Goal: Find specific page/section: Find specific page/section

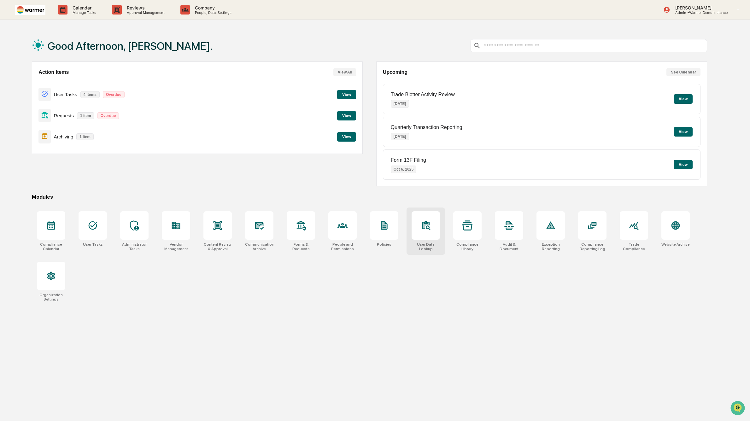
click at [435, 231] on div at bounding box center [425, 225] width 28 height 28
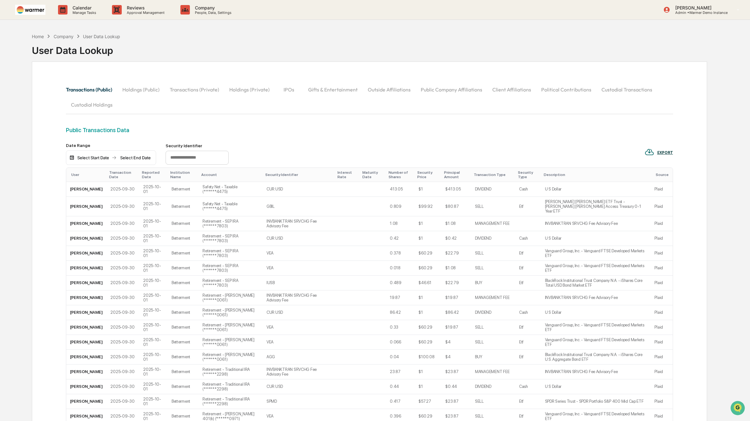
click at [286, 92] on button "IPOs" at bounding box center [289, 89] width 28 height 15
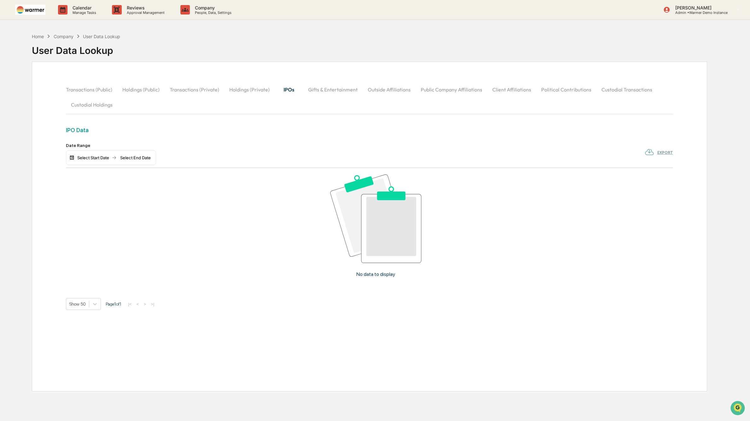
click at [391, 90] on button "Outside Affiliations" at bounding box center [389, 89] width 53 height 15
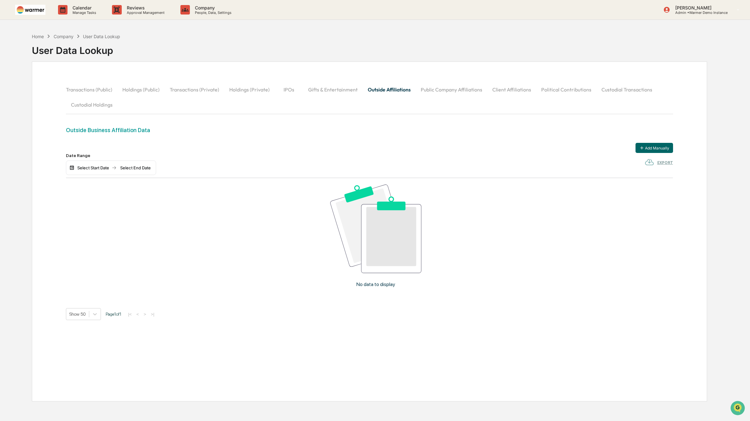
click at [435, 93] on button "Public Company Affiliations" at bounding box center [452, 89] width 72 height 15
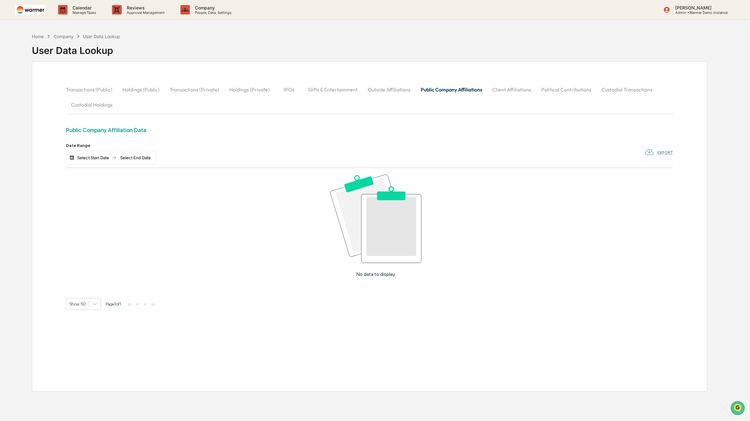
click at [564, 92] on button "Political Contributions" at bounding box center [566, 89] width 60 height 15
click at [136, 11] on p "Approval Management" at bounding box center [145, 12] width 46 height 4
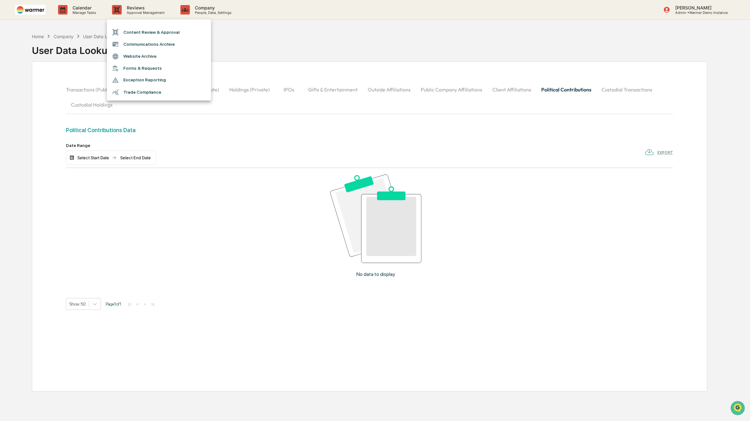
click at [297, 35] on div at bounding box center [375, 210] width 750 height 421
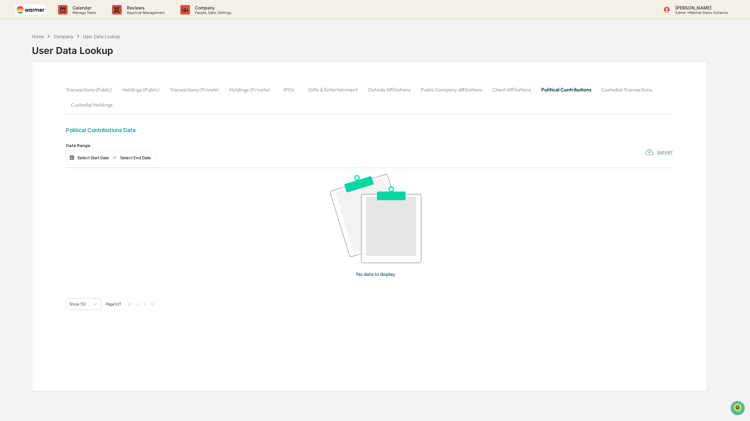
click at [68, 37] on div "Company" at bounding box center [64, 36] width 20 height 5
